Goal: Task Accomplishment & Management: Complete application form

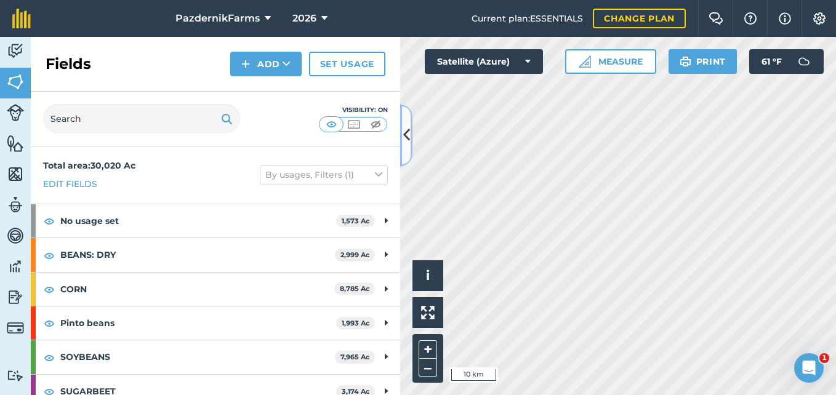
click at [409, 134] on icon at bounding box center [406, 135] width 7 height 22
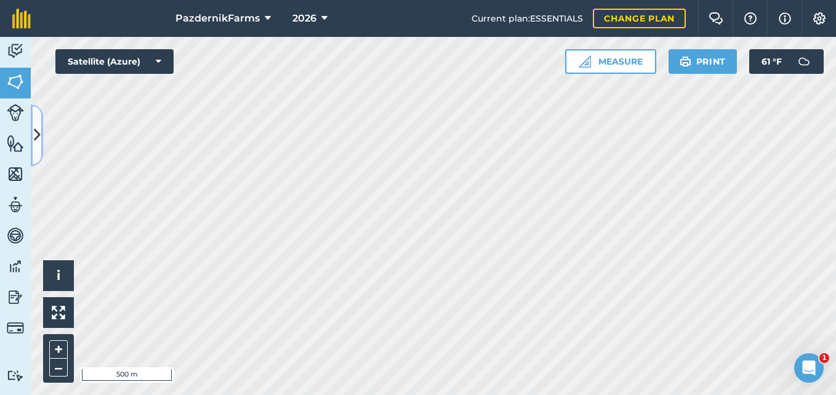
click at [39, 149] on button at bounding box center [37, 136] width 12 height 62
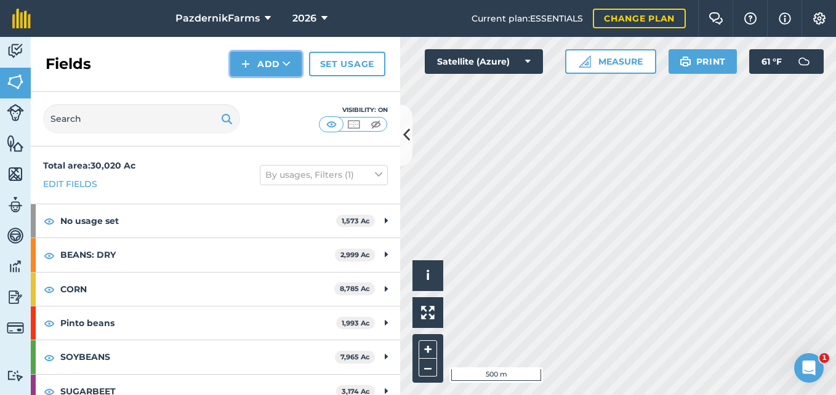
click at [281, 62] on button "Add" at bounding box center [265, 64] width 71 height 25
click at [283, 83] on link "Draw" at bounding box center [266, 91] width 68 height 27
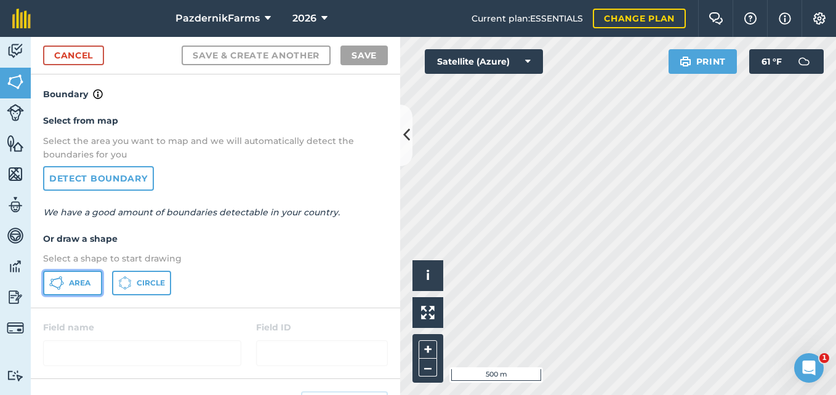
click at [83, 283] on span "Area" at bounding box center [80, 283] width 22 height 10
click at [401, 153] on button at bounding box center [406, 136] width 12 height 62
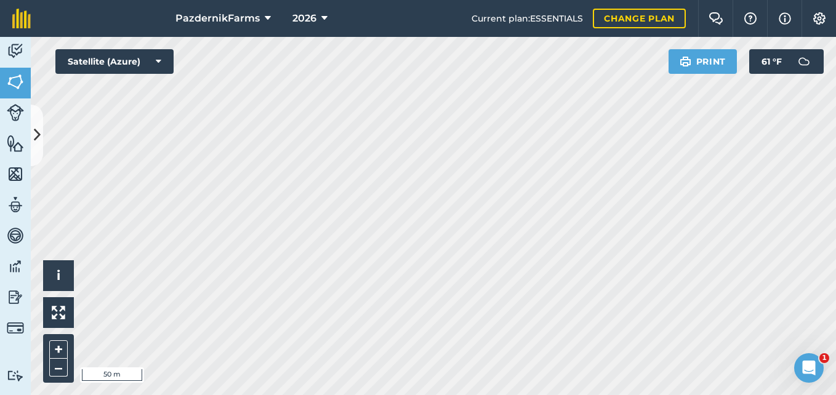
click at [275, 395] on html "PazdernikFarms 2026 Current plan : ESSENTIALS Change plan Farm Chat Help Info S…" at bounding box center [418, 197] width 836 height 395
click at [39, 144] on icon at bounding box center [37, 135] width 7 height 22
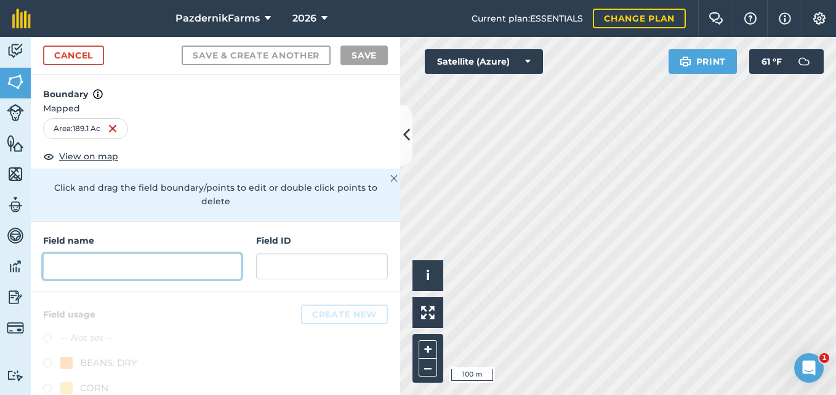
click at [169, 268] on input "text" at bounding box center [142, 267] width 198 height 26
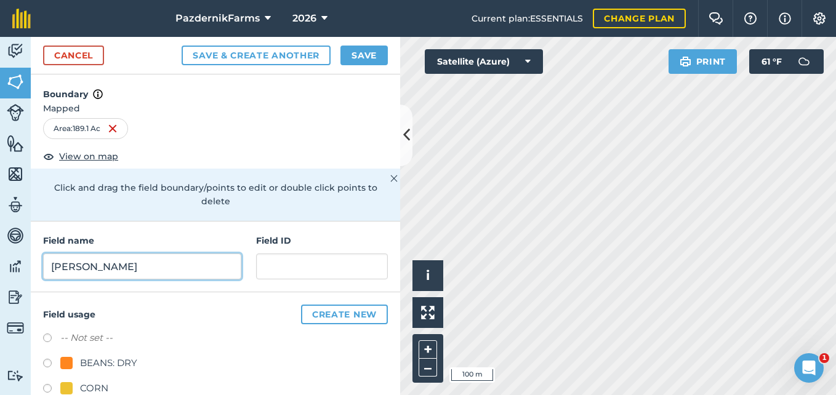
type input "[PERSON_NAME]"
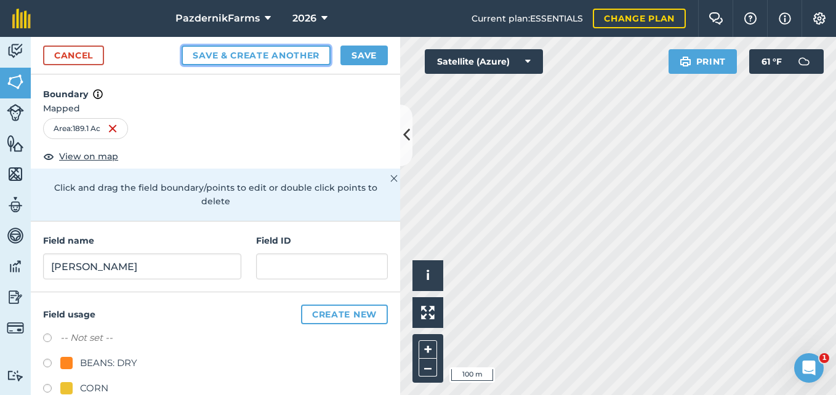
click at [289, 47] on button "Save & Create Another" at bounding box center [256, 56] width 149 height 20
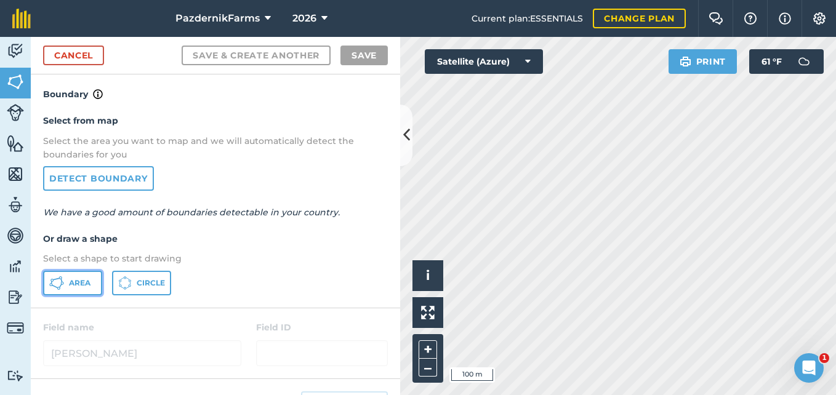
click at [62, 278] on icon at bounding box center [56, 283] width 15 height 15
click at [408, 144] on icon at bounding box center [406, 135] width 7 height 22
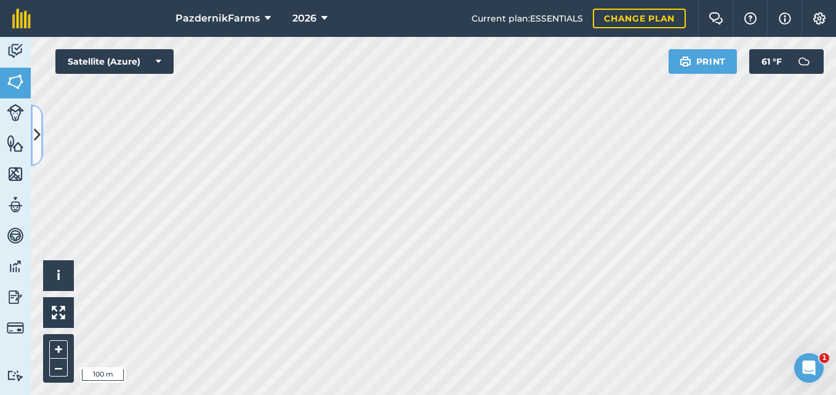
click at [42, 150] on button at bounding box center [37, 136] width 12 height 62
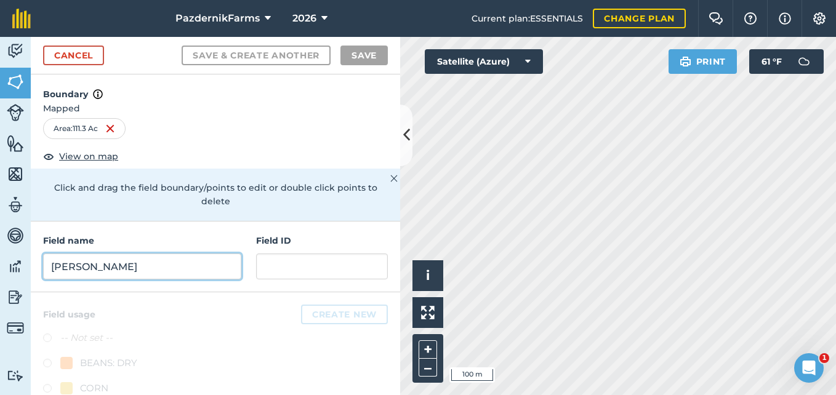
click at [97, 265] on input "[PERSON_NAME]" at bounding box center [142, 267] width 198 height 26
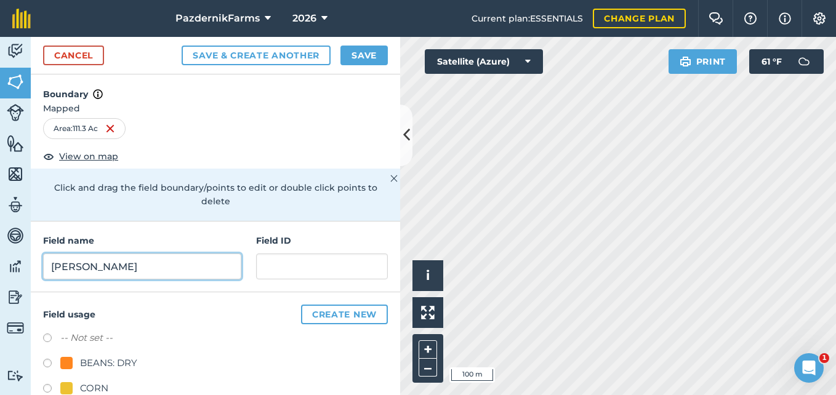
type input "[PERSON_NAME]"
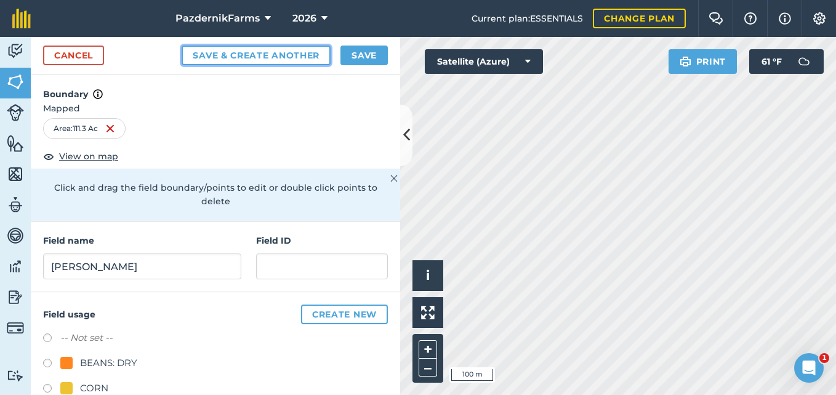
click at [242, 47] on button "Save & Create Another" at bounding box center [256, 56] width 149 height 20
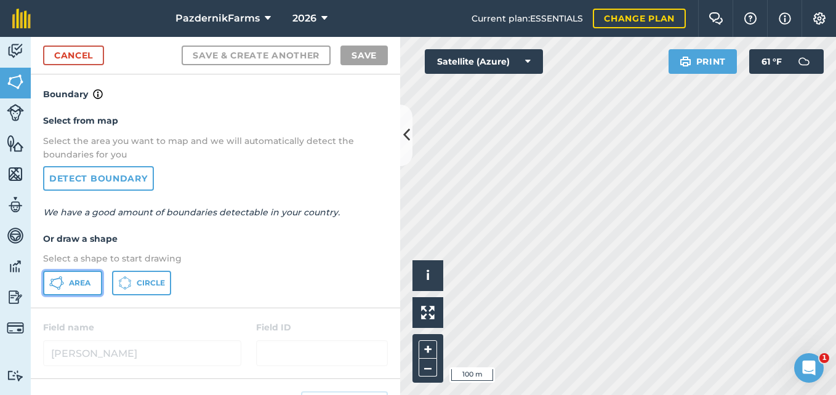
click at [83, 277] on button "Area" at bounding box center [72, 283] width 59 height 25
click at [403, 143] on icon at bounding box center [406, 135] width 7 height 22
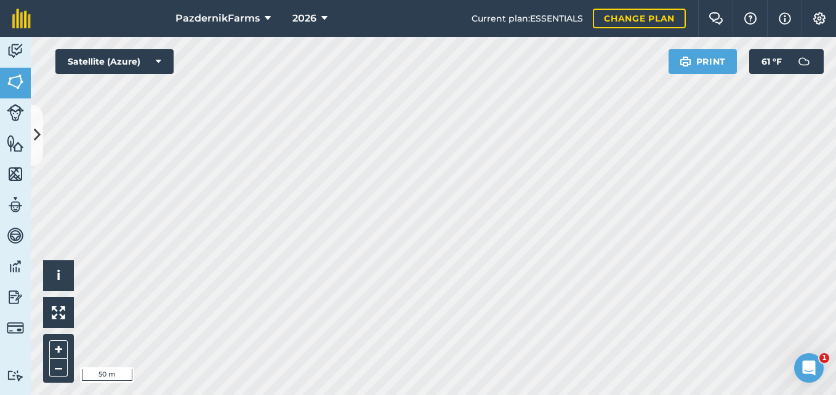
click at [455, 7] on div "PazdernikFarms 2026 Current plan : ESSENTIALS Change plan Farm Chat Help Info S…" at bounding box center [418, 197] width 836 height 395
click at [38, 132] on icon at bounding box center [37, 135] width 7 height 22
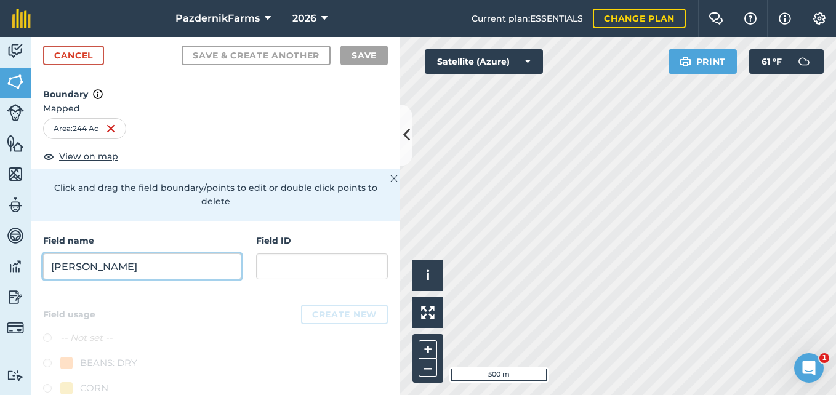
click at [147, 268] on input "[PERSON_NAME]" at bounding box center [142, 267] width 198 height 26
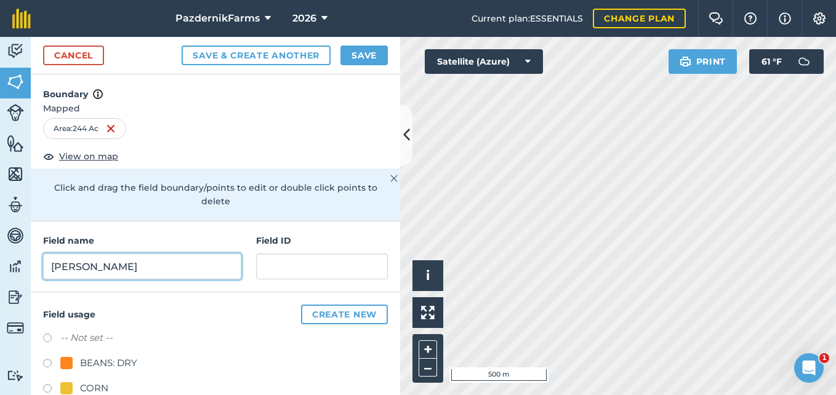
type input "[PERSON_NAME]"
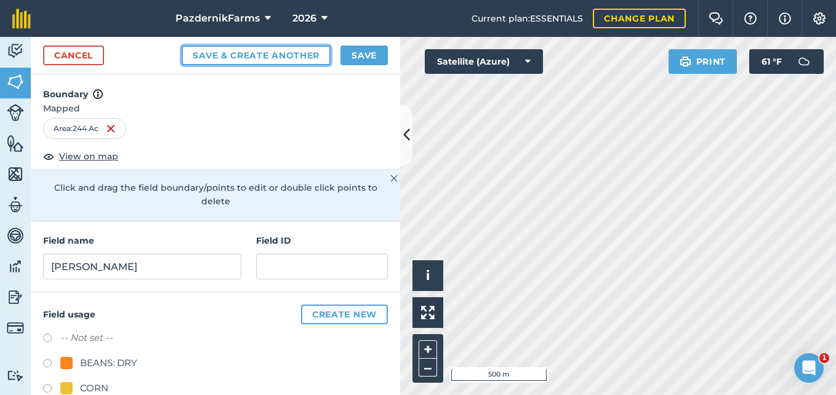
click at [267, 58] on button "Save & Create Another" at bounding box center [256, 56] width 149 height 20
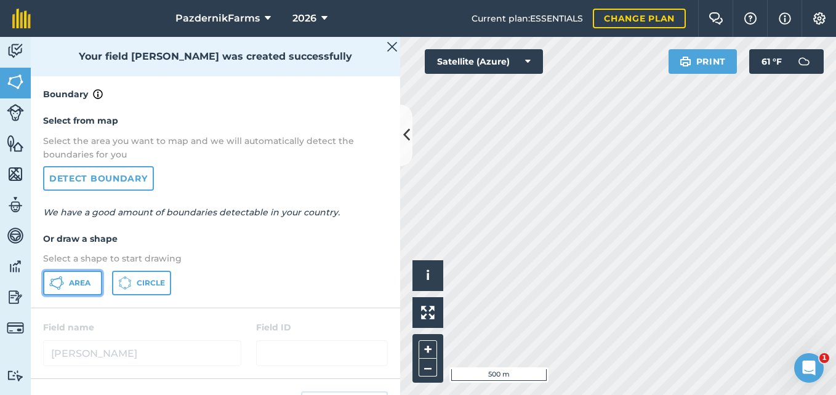
click at [90, 274] on button "Area" at bounding box center [72, 283] width 59 height 25
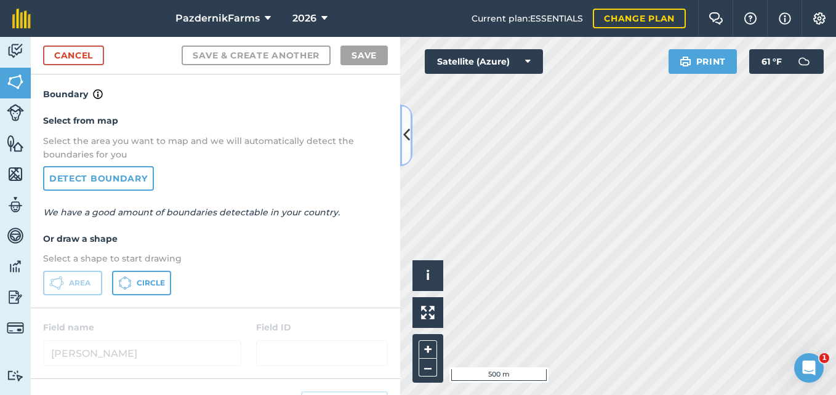
click at [401, 148] on button at bounding box center [406, 136] width 12 height 62
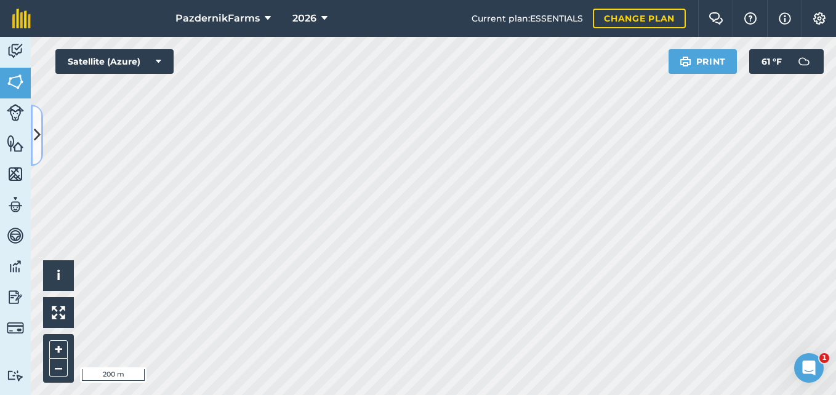
click at [34, 135] on icon at bounding box center [37, 135] width 7 height 22
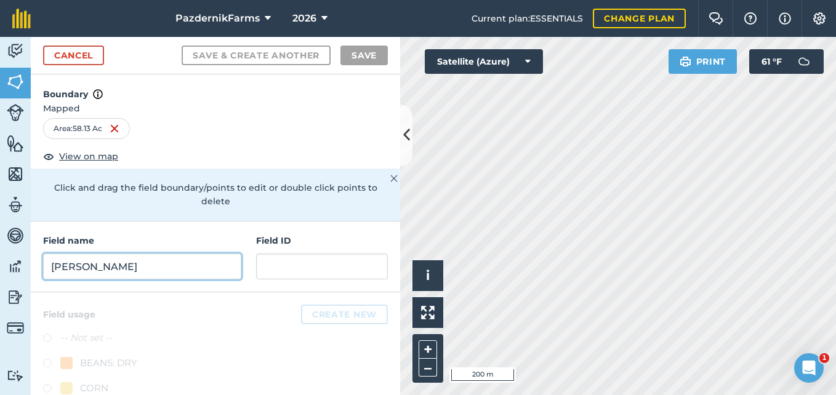
click at [174, 260] on input "[PERSON_NAME]" at bounding box center [142, 267] width 198 height 26
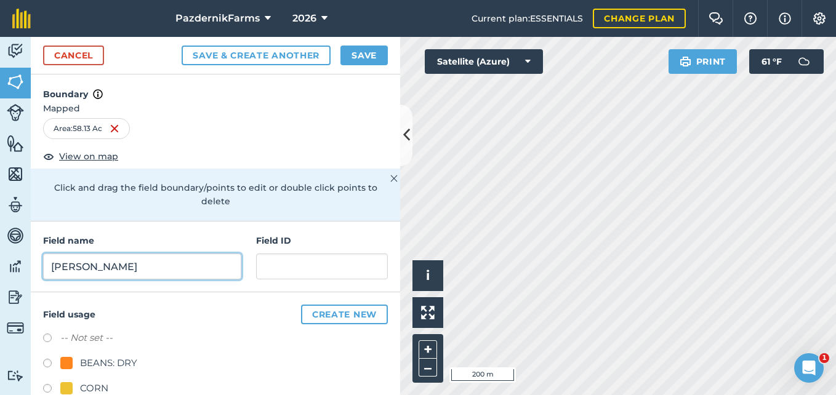
type input "[PERSON_NAME]"
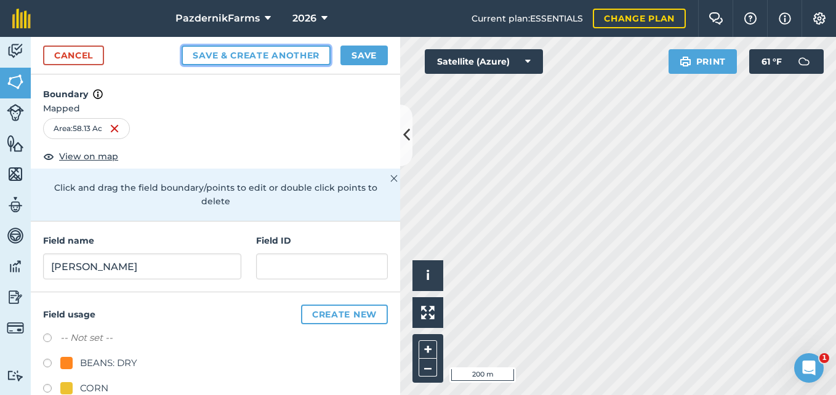
click at [254, 61] on button "Save & Create Another" at bounding box center [256, 56] width 149 height 20
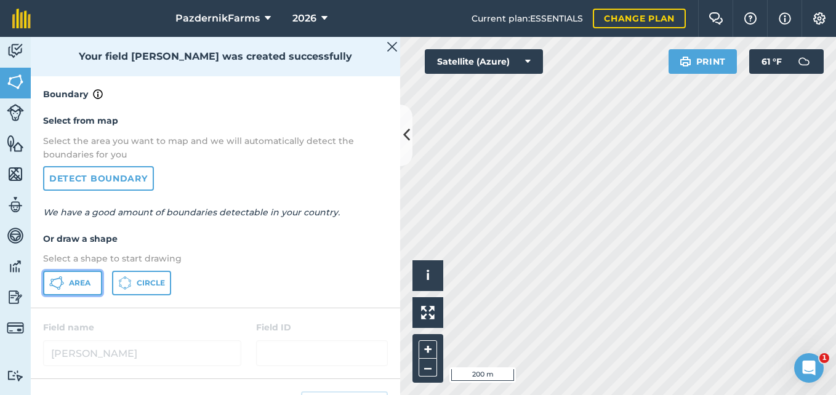
click at [77, 276] on button "Area" at bounding box center [72, 283] width 59 height 25
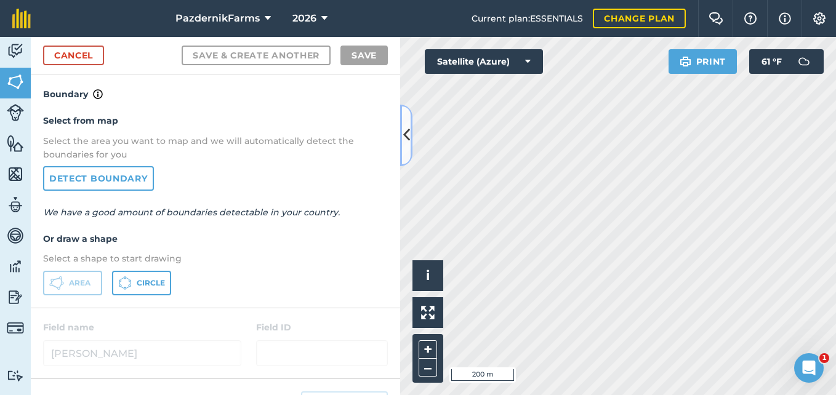
click at [408, 143] on icon at bounding box center [406, 135] width 7 height 22
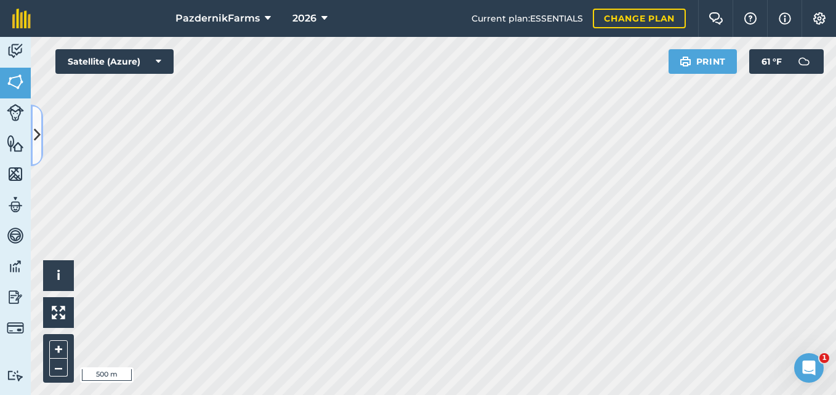
click at [42, 137] on button at bounding box center [37, 136] width 12 height 62
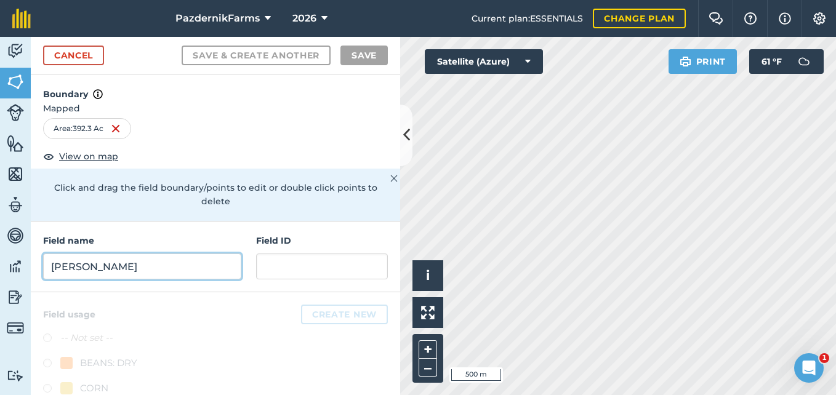
click at [102, 264] on input "[PERSON_NAME]" at bounding box center [142, 267] width 198 height 26
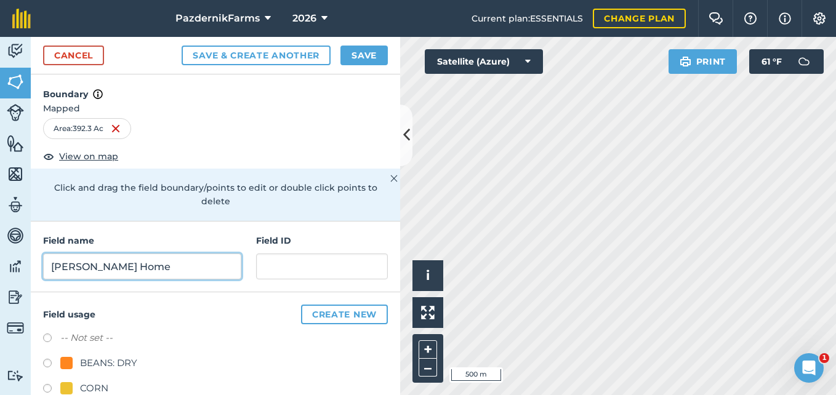
type input "[PERSON_NAME] Home"
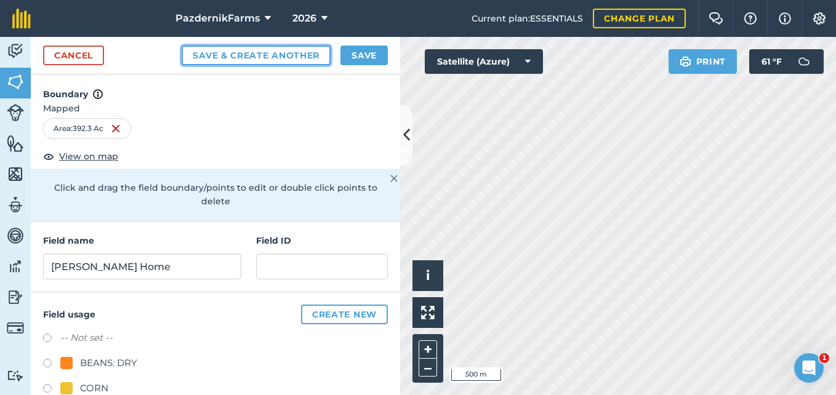
click at [292, 49] on button "Save & Create Another" at bounding box center [256, 56] width 149 height 20
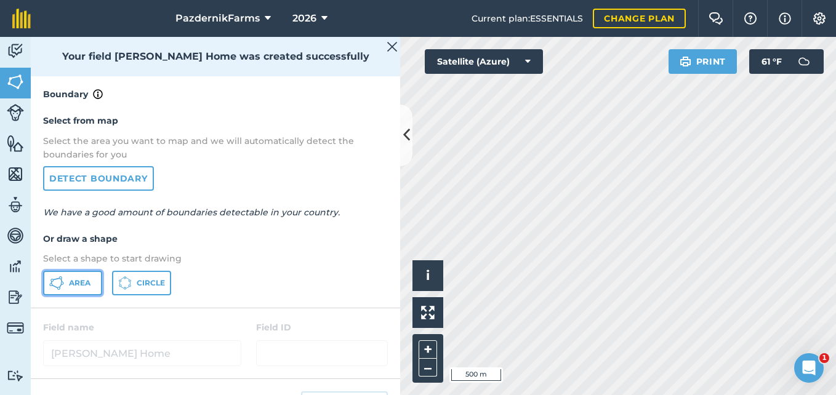
click at [86, 276] on button "Area" at bounding box center [72, 283] width 59 height 25
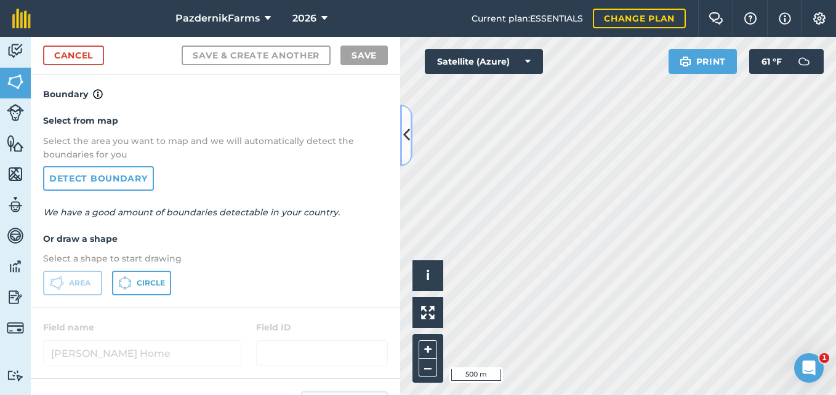
click at [400, 140] on button at bounding box center [406, 136] width 12 height 62
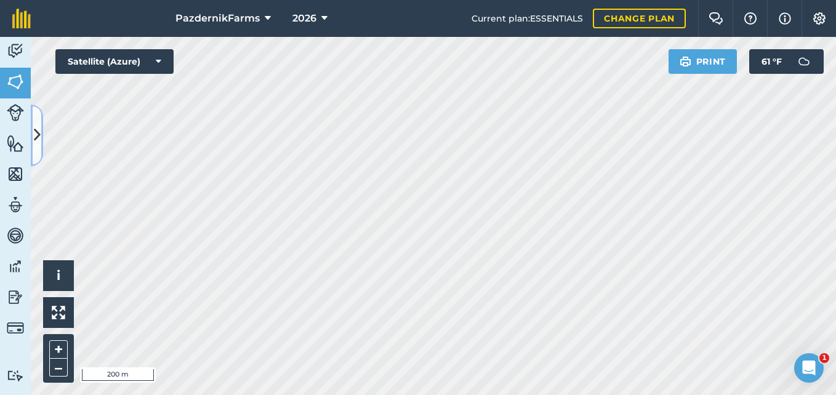
click at [35, 141] on icon at bounding box center [37, 135] width 7 height 22
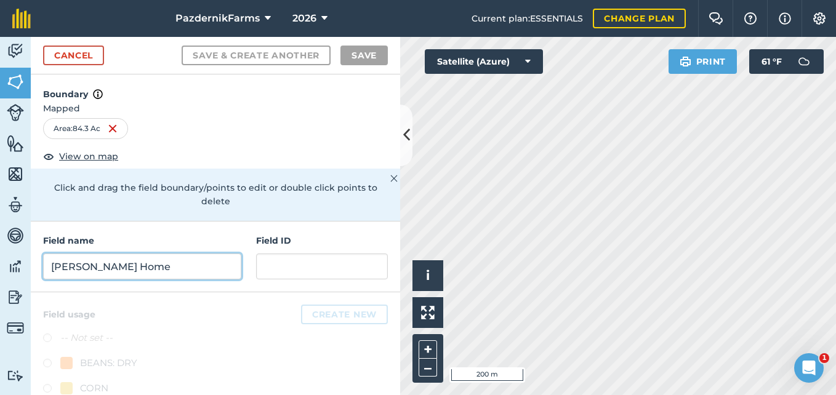
click at [113, 260] on input "[PERSON_NAME] Home" at bounding box center [142, 267] width 198 height 26
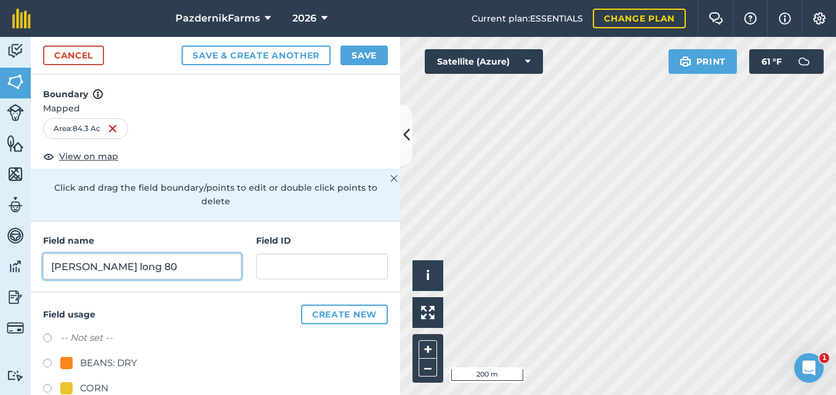
type input "[PERSON_NAME] long 80"
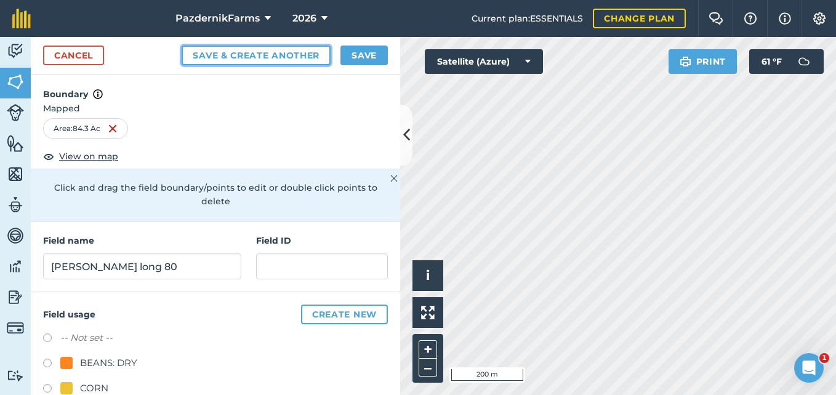
click at [284, 58] on button "Save & Create Another" at bounding box center [256, 56] width 149 height 20
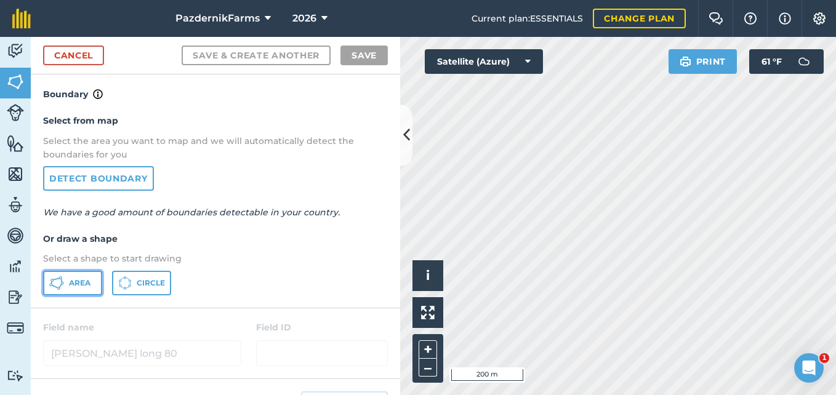
click at [72, 292] on button "Area" at bounding box center [72, 283] width 59 height 25
click at [411, 147] on button at bounding box center [406, 136] width 12 height 62
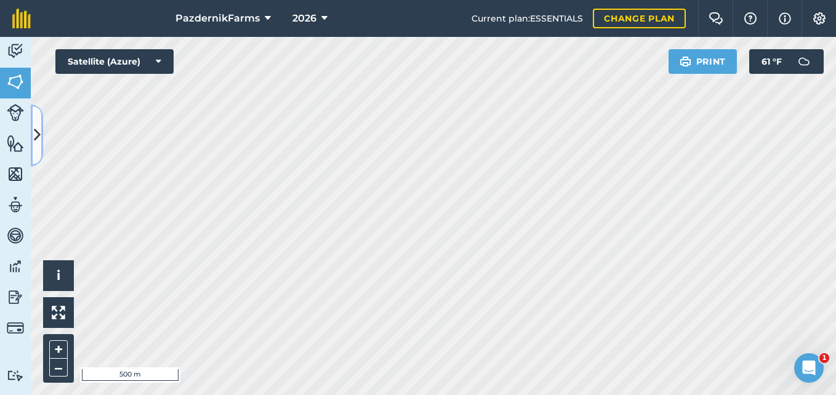
click at [34, 136] on icon at bounding box center [37, 135] width 7 height 22
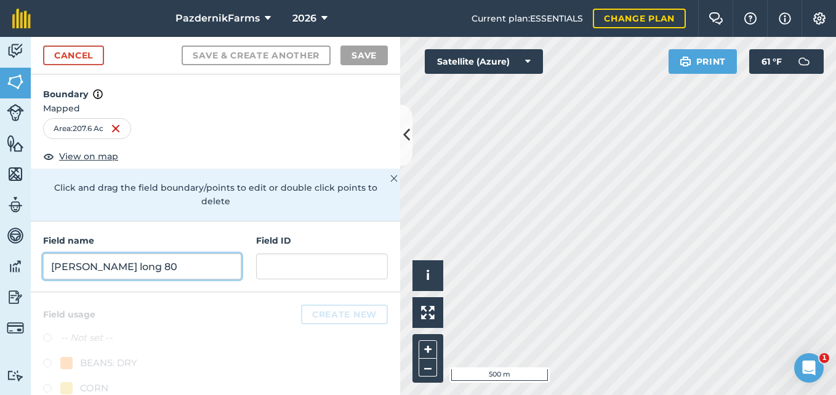
click at [161, 258] on input "[PERSON_NAME] long 80" at bounding box center [142, 267] width 198 height 26
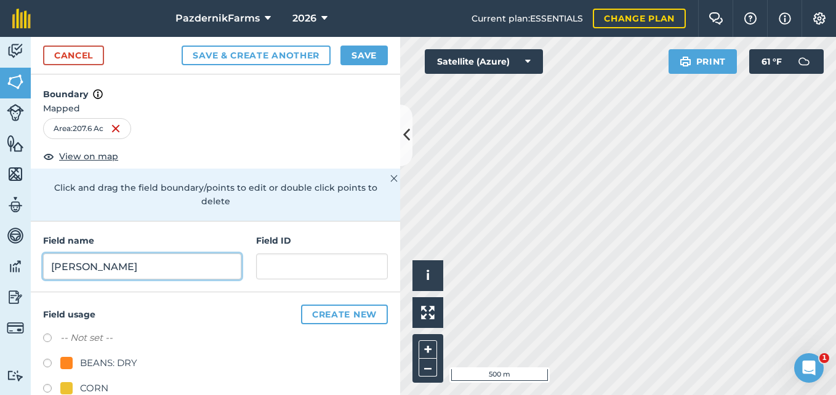
type input "[PERSON_NAME]"
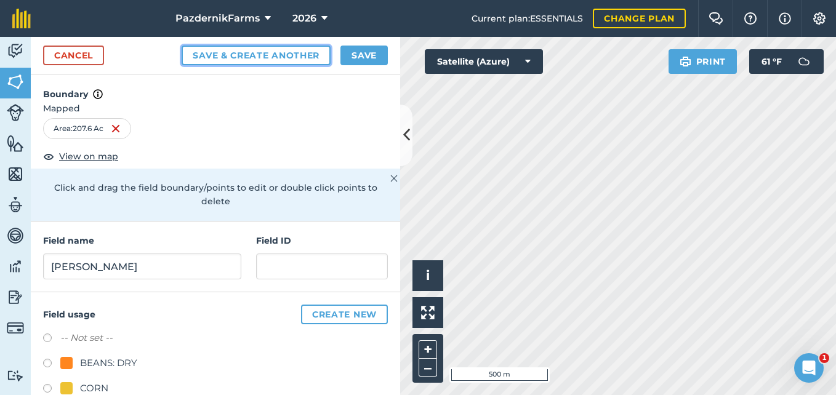
click at [283, 53] on button "Save & Create Another" at bounding box center [256, 56] width 149 height 20
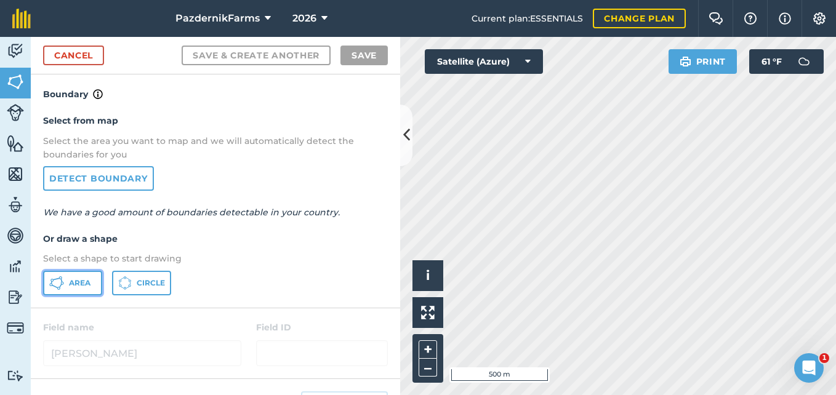
click at [84, 278] on span "Area" at bounding box center [80, 283] width 22 height 10
click at [405, 140] on icon at bounding box center [406, 135] width 7 height 22
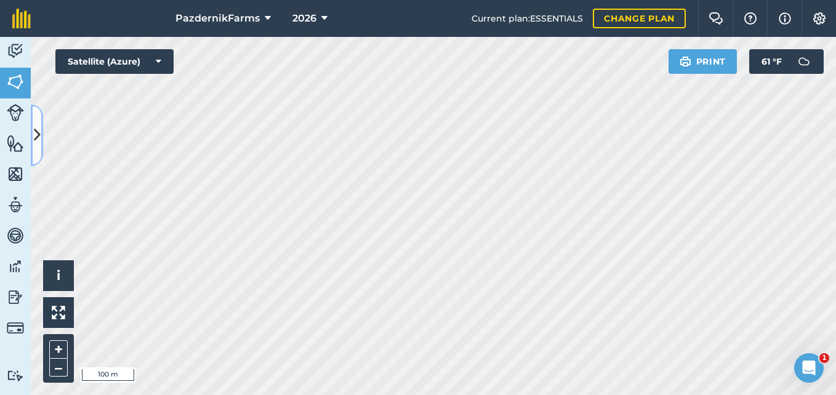
click at [39, 151] on button at bounding box center [37, 136] width 12 height 62
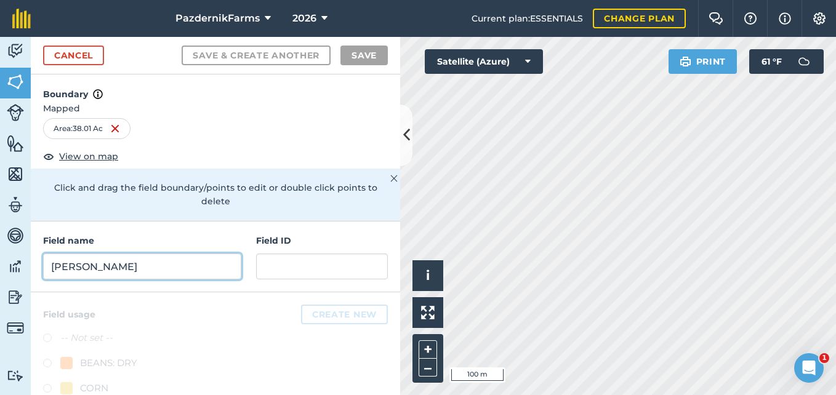
click at [180, 270] on input "[PERSON_NAME]" at bounding box center [142, 267] width 198 height 26
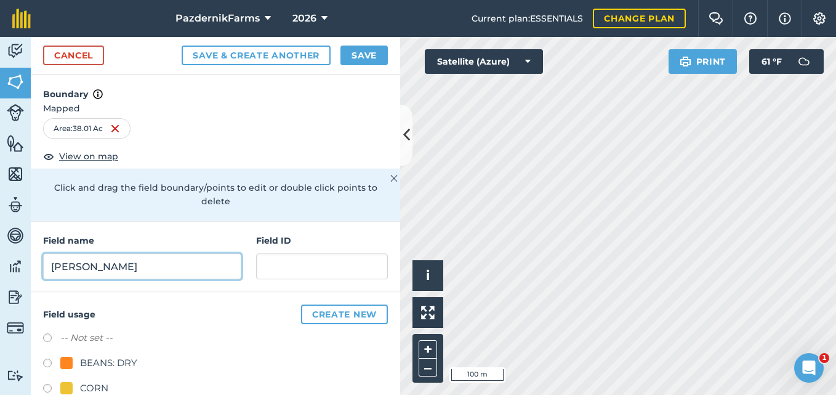
type input "[PERSON_NAME]"
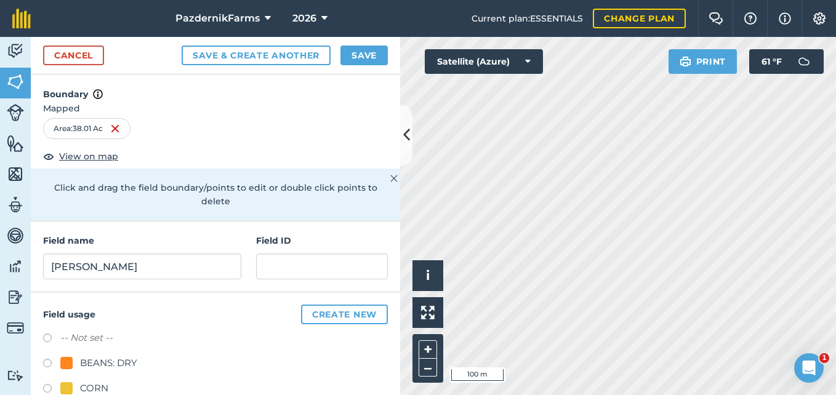
click at [301, 45] on div "Cancel Save & Create Another Save" at bounding box center [215, 56] width 369 height 38
click at [299, 53] on button "Save & Create Another" at bounding box center [256, 56] width 149 height 20
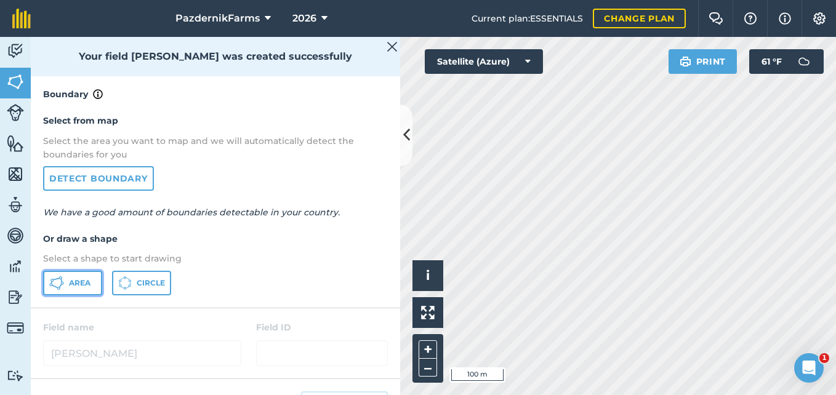
click at [50, 291] on button "Area" at bounding box center [72, 283] width 59 height 25
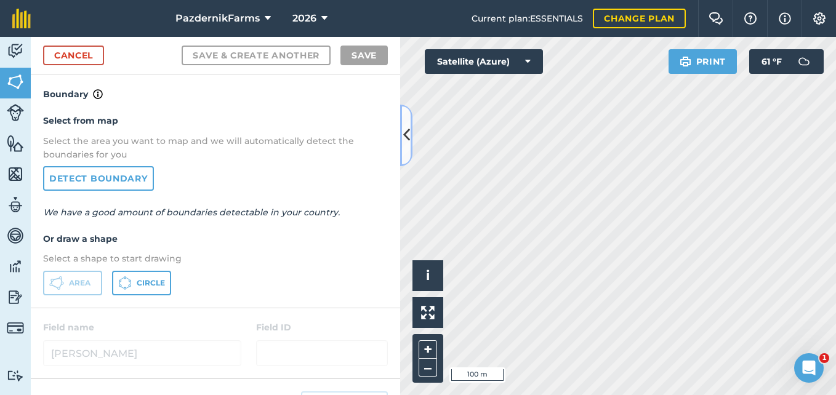
click at [401, 147] on button at bounding box center [406, 136] width 12 height 62
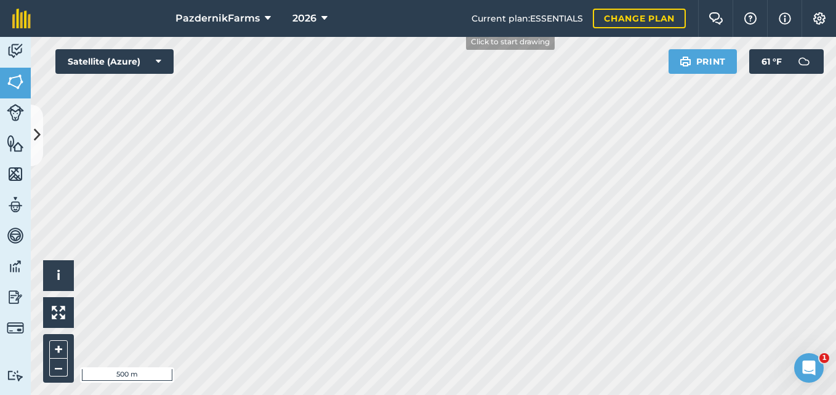
click at [462, 29] on div "PazdernikFarms 2026 Current plan : ESSENTIALS Change plan Farm Chat Help Info S…" at bounding box center [418, 197] width 836 height 395
click at [35, 135] on icon at bounding box center [37, 135] width 7 height 22
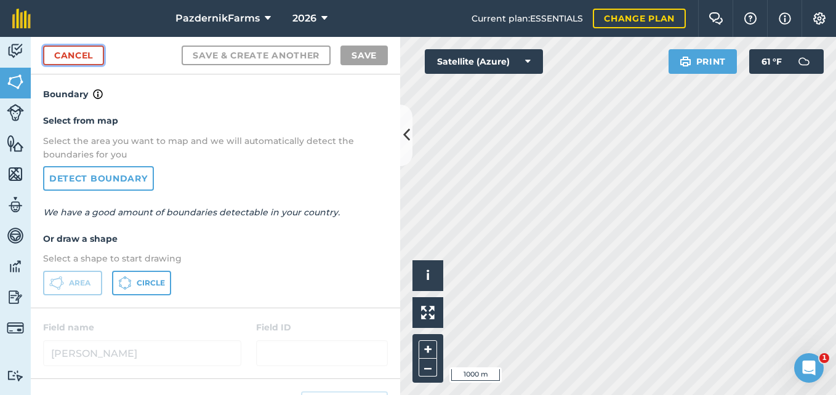
click at [95, 54] on link "Cancel" at bounding box center [73, 56] width 61 height 20
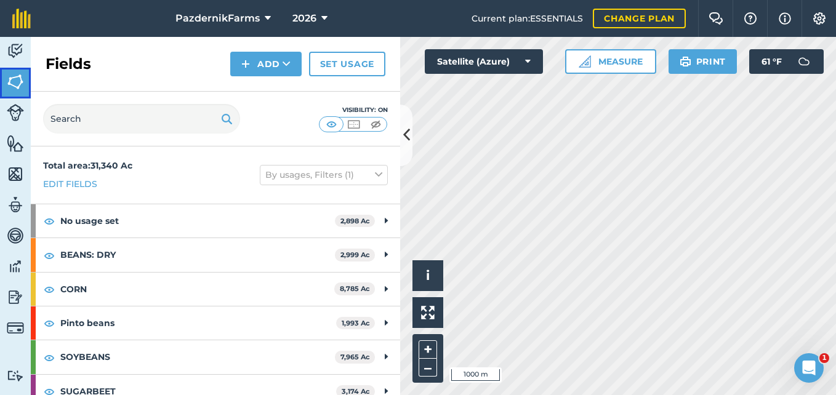
click at [14, 94] on link "Fields" at bounding box center [15, 83] width 31 height 31
click at [403, 148] on button at bounding box center [406, 136] width 12 height 62
